Goal: Task Accomplishment & Management: Complete application form

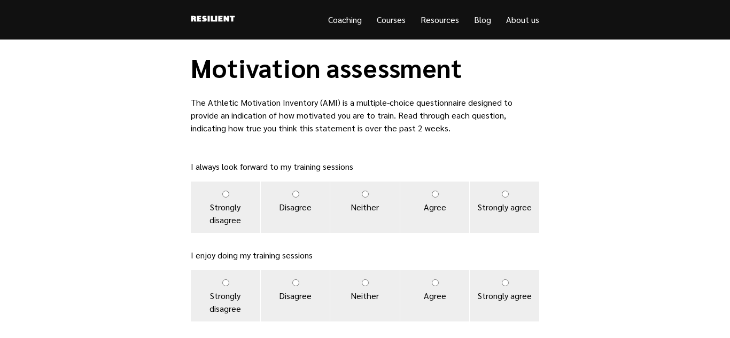
click at [435, 194] on input "Agree" at bounding box center [435, 194] width 7 height 7
radio input "true"
click at [433, 286] on input "Agree" at bounding box center [435, 283] width 7 height 7
radio input "true"
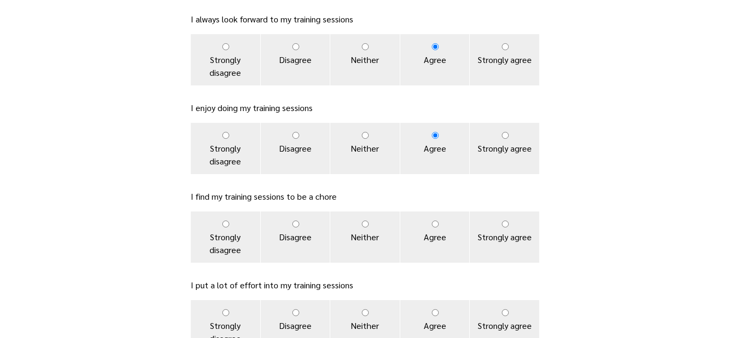
scroll to position [151, 0]
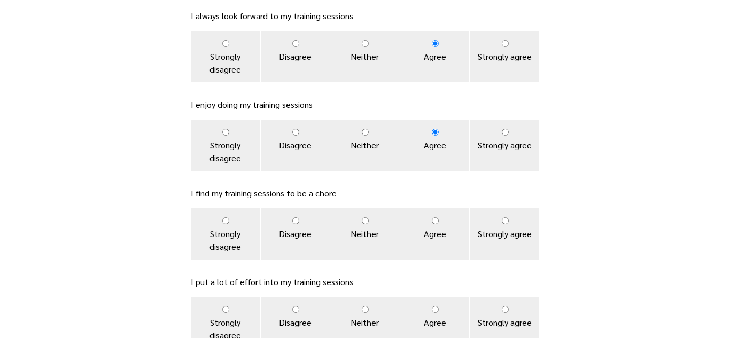
click at [297, 218] on input "Disagree" at bounding box center [295, 221] width 7 height 7
radio input "true"
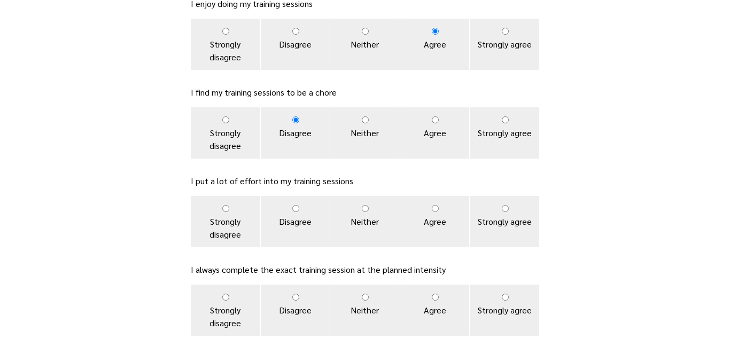
scroll to position [253, 0]
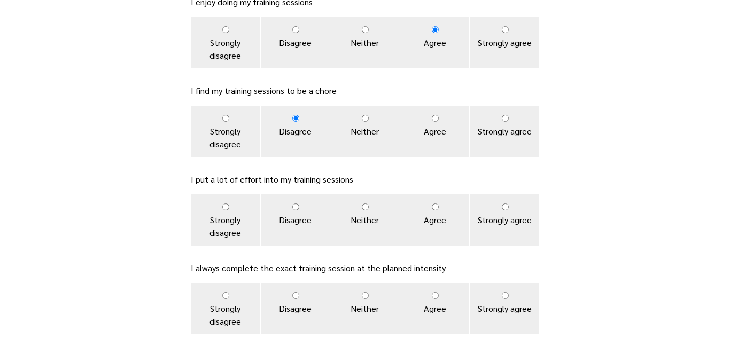
click at [365, 206] on input "Neither" at bounding box center [365, 207] width 7 height 7
radio input "true"
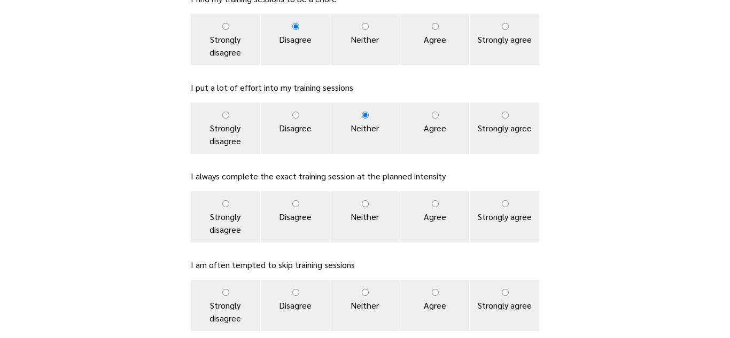
scroll to position [344, 0]
click at [436, 205] on input "Agree" at bounding box center [435, 205] width 7 height 7
radio input "true"
click at [437, 295] on input "Agree" at bounding box center [435, 293] width 7 height 7
radio input "true"
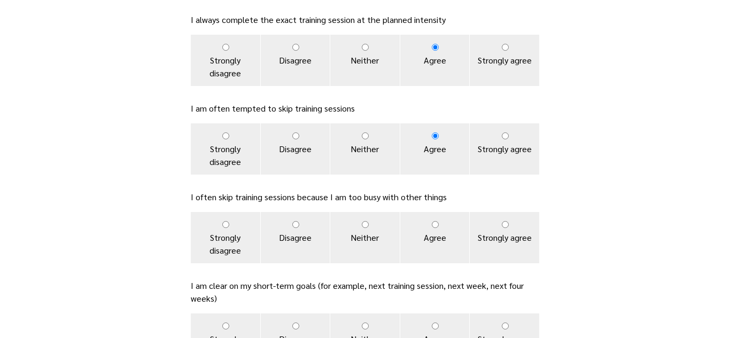
scroll to position [504, 0]
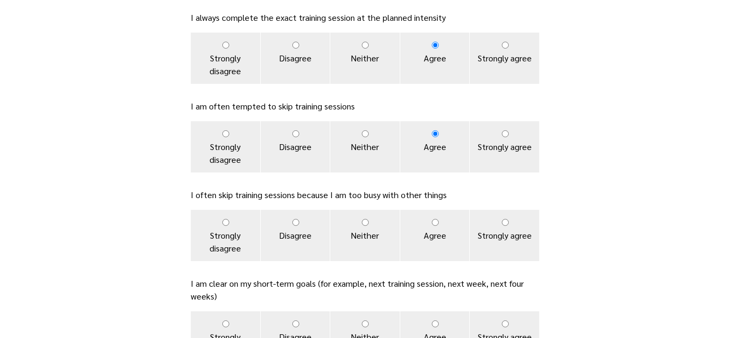
click at [506, 221] on input "Strongly agree" at bounding box center [505, 222] width 7 height 7
radio input "true"
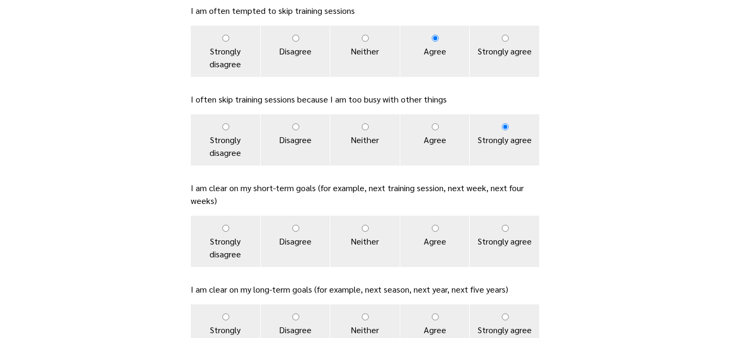
scroll to position [601, 0]
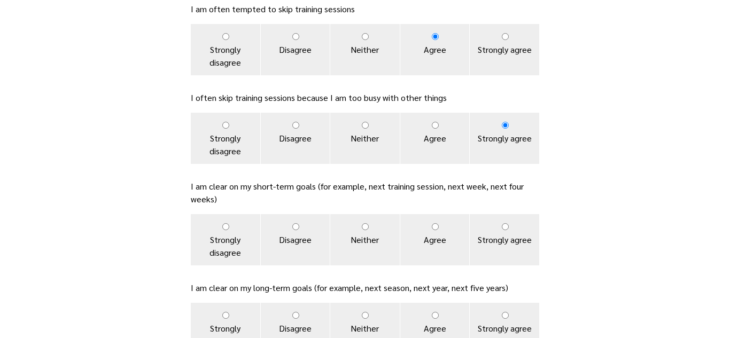
click at [435, 229] on input "Agree" at bounding box center [435, 226] width 7 height 7
radio input "true"
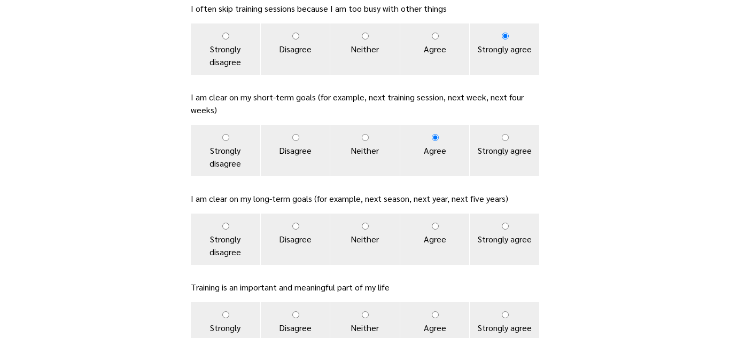
scroll to position [693, 0]
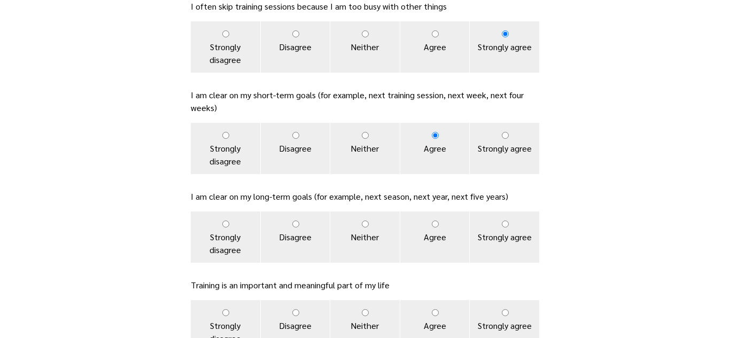
click at [435, 229] on label "Agree" at bounding box center [434, 237] width 69 height 51
click at [435, 228] on input "Agree" at bounding box center [435, 224] width 7 height 7
radio input "true"
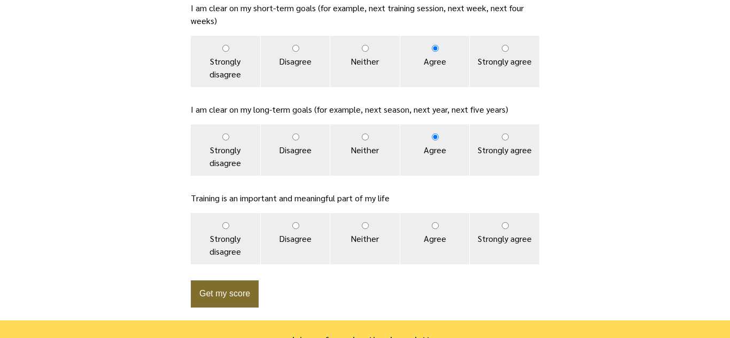
scroll to position [782, 0]
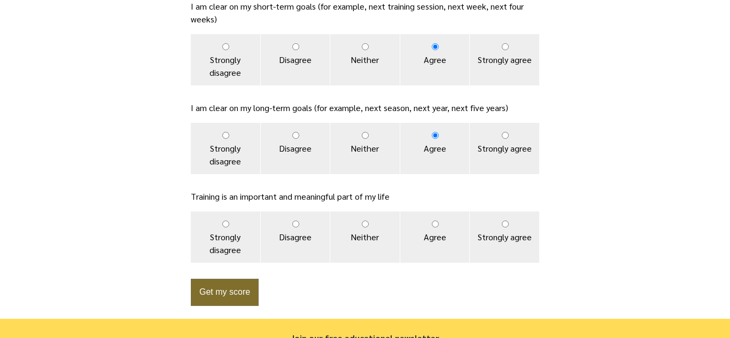
click at [435, 226] on input "Agree" at bounding box center [435, 224] width 7 height 7
radio input "true"
click at [221, 291] on button "Get my score" at bounding box center [225, 292] width 68 height 27
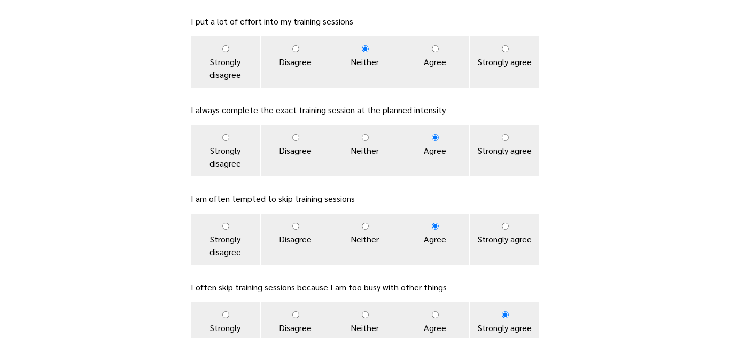
scroll to position [407, 0]
